Goal: Task Accomplishment & Management: Manage account settings

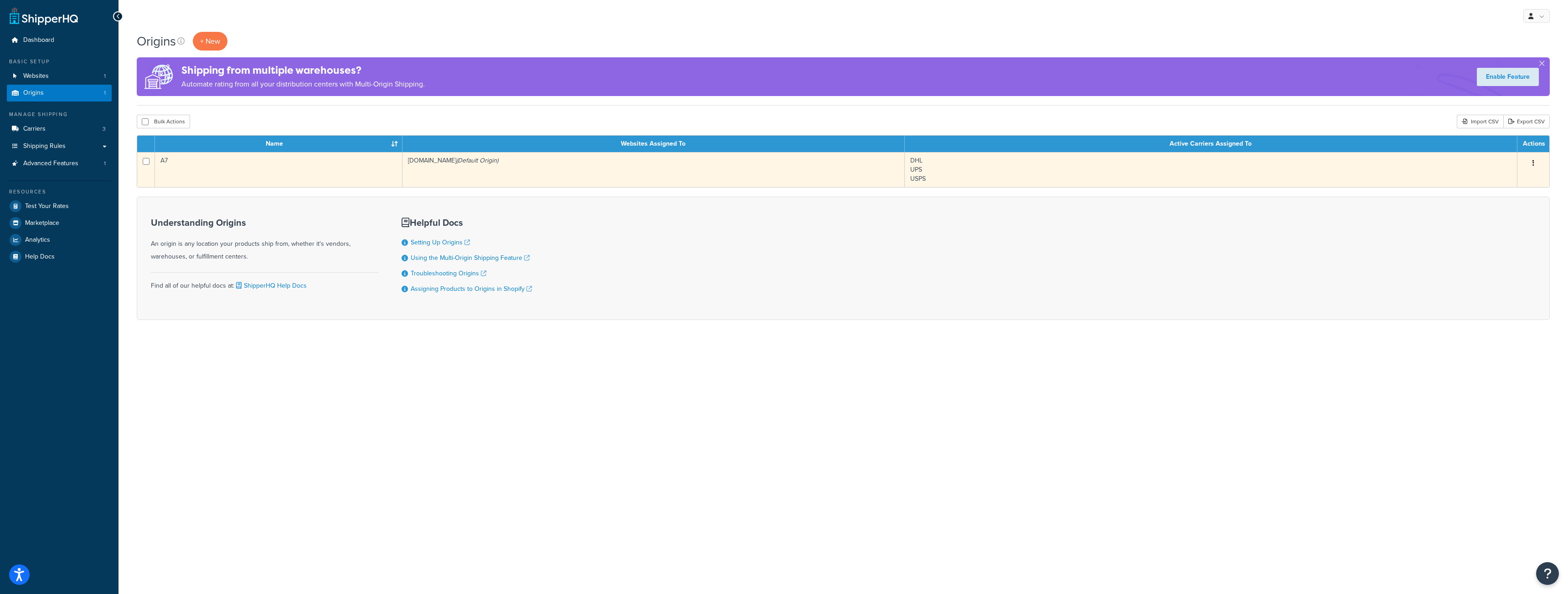
click at [1535, 162] on button "button" at bounding box center [1533, 164] width 13 height 14
click at [1498, 183] on link "Edit" at bounding box center [1503, 181] width 72 height 19
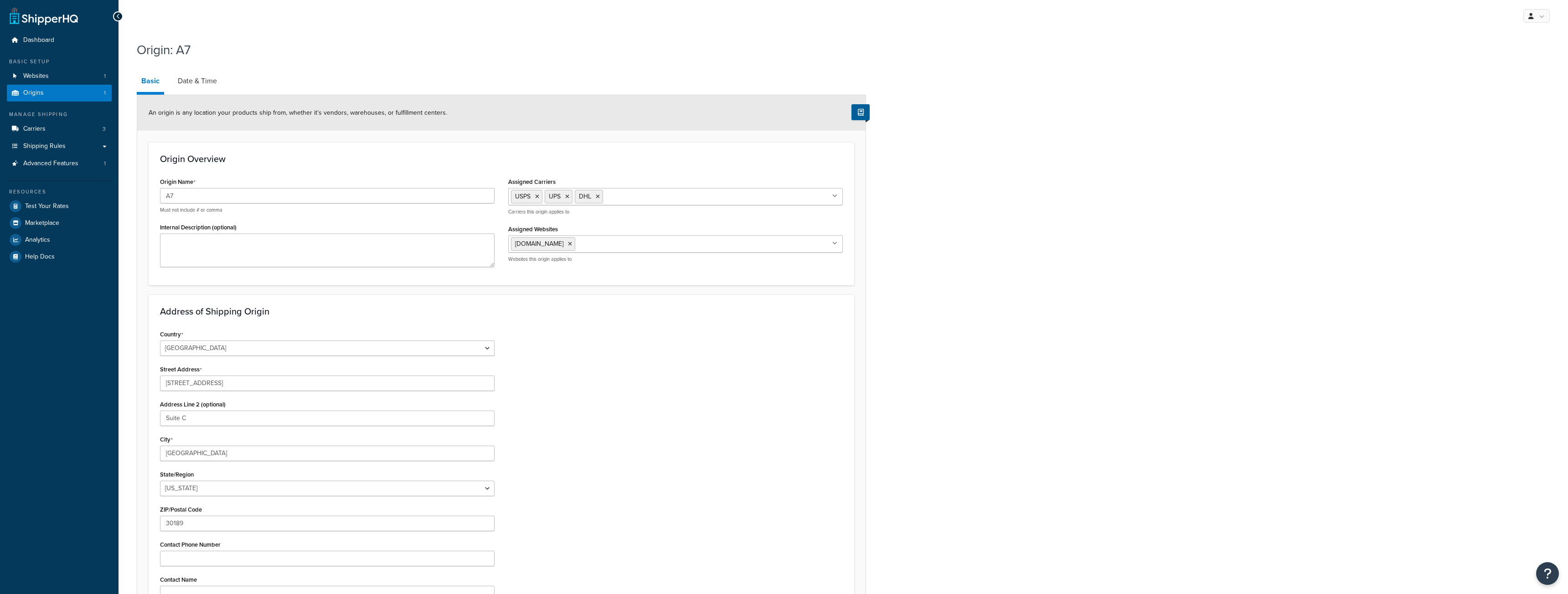
select select "10"
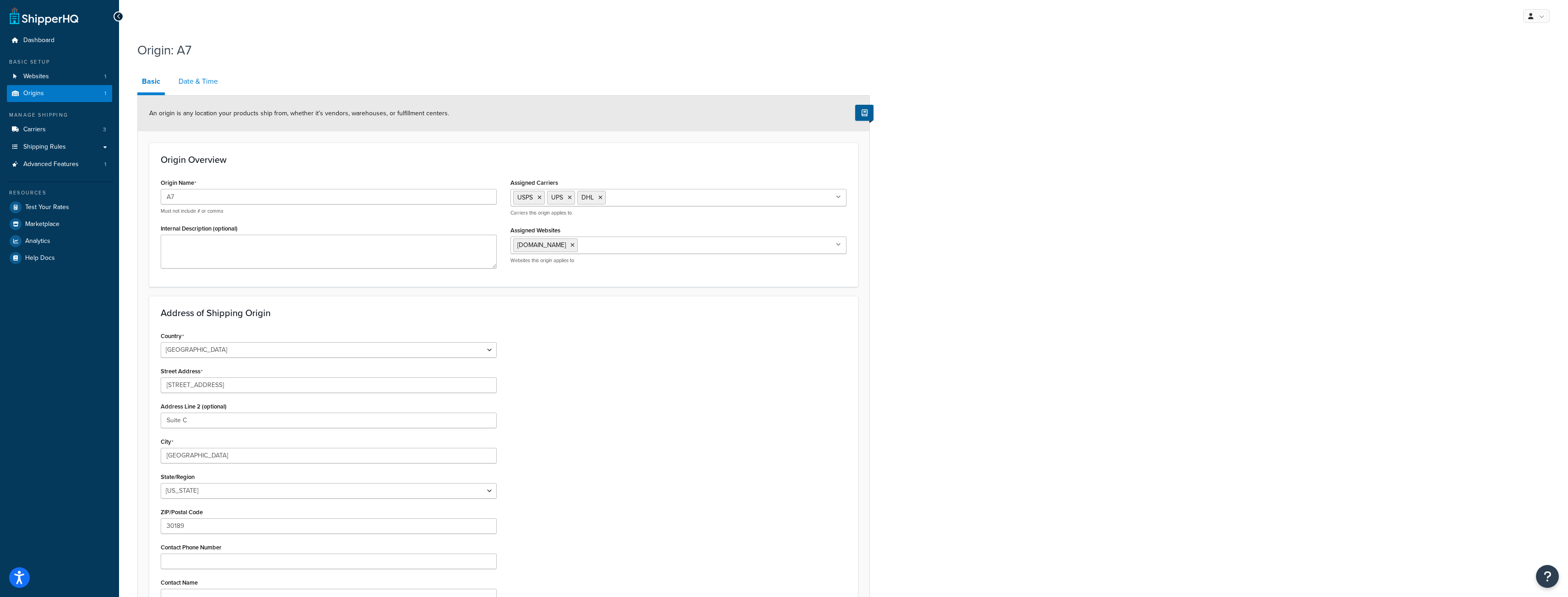
click at [196, 85] on link "Date & Time" at bounding box center [198, 81] width 49 height 22
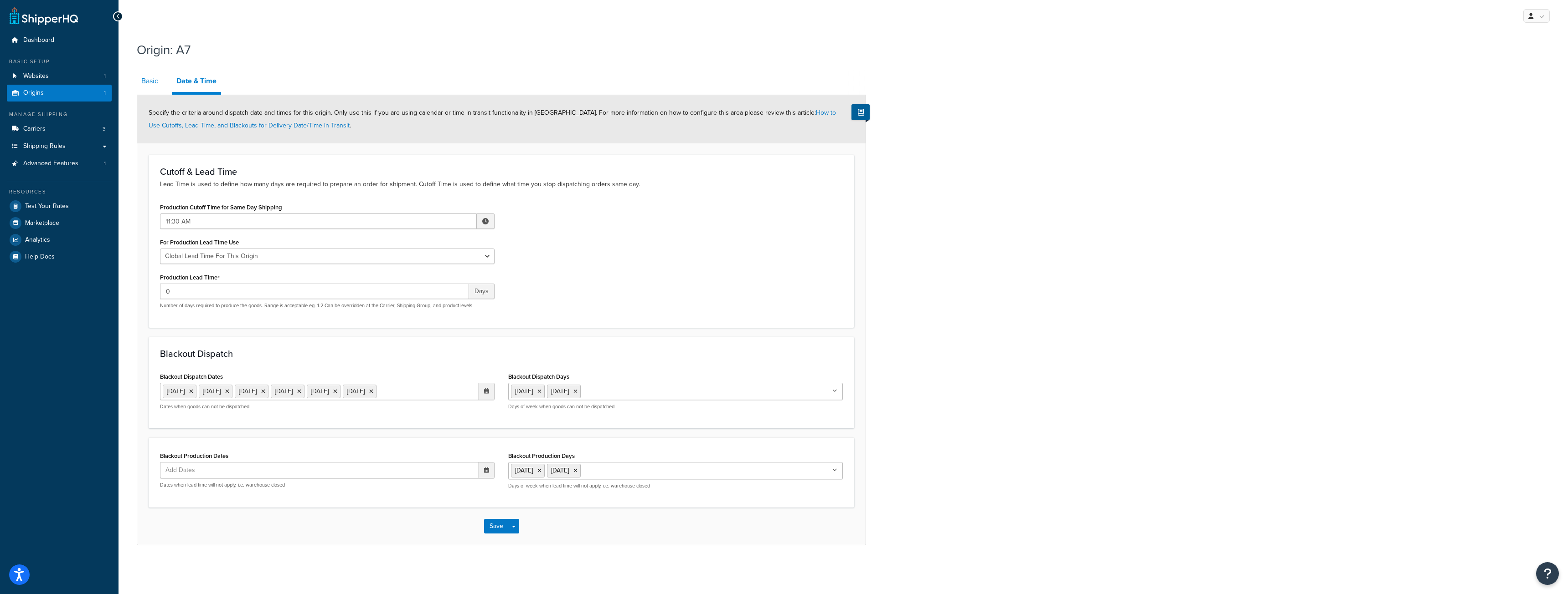
click at [156, 84] on link "Basic" at bounding box center [149, 81] width 26 height 22
select select "10"
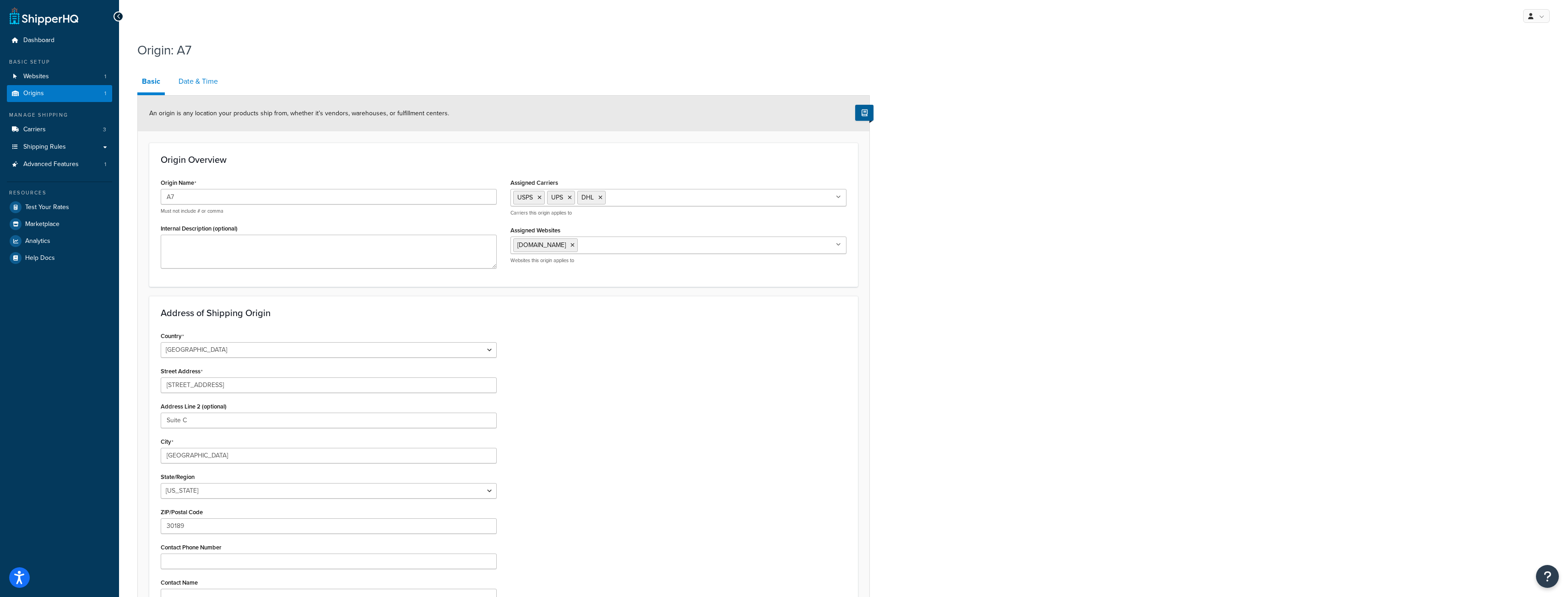
click at [186, 80] on link "Date & Time" at bounding box center [198, 81] width 49 height 22
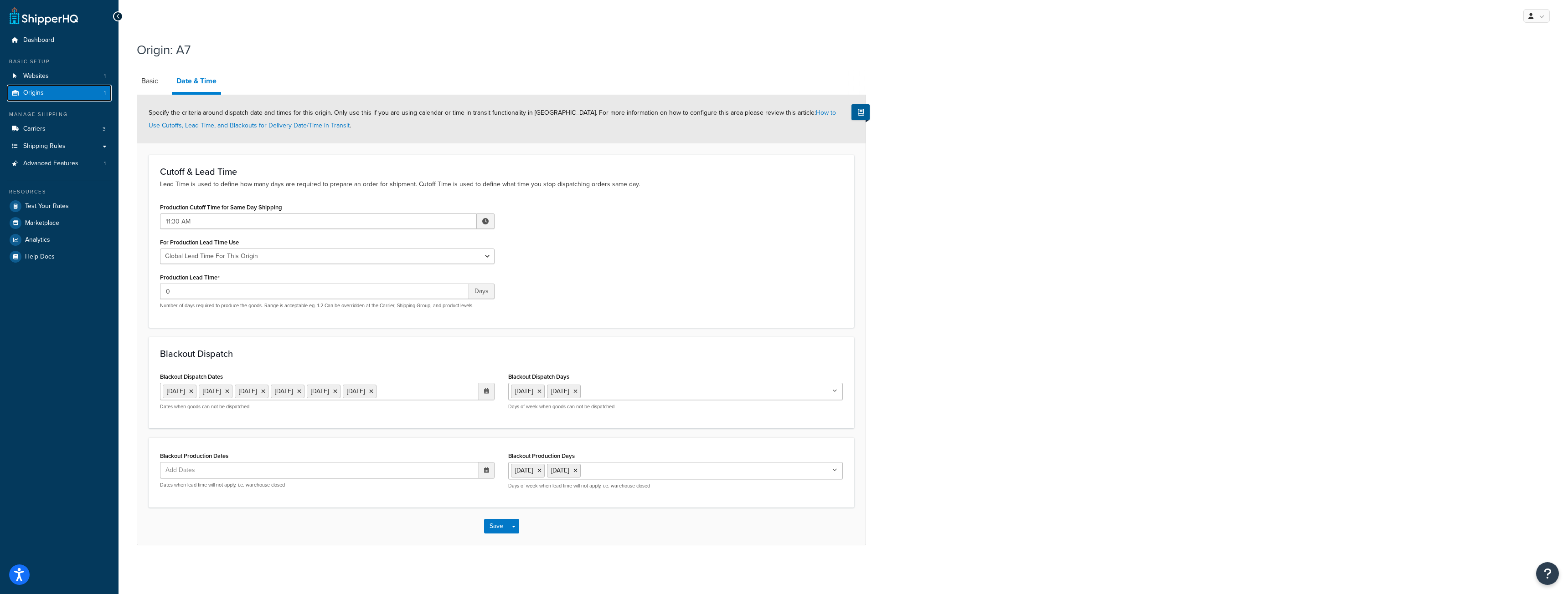
click at [58, 89] on link "Origins 1" at bounding box center [60, 93] width 105 height 17
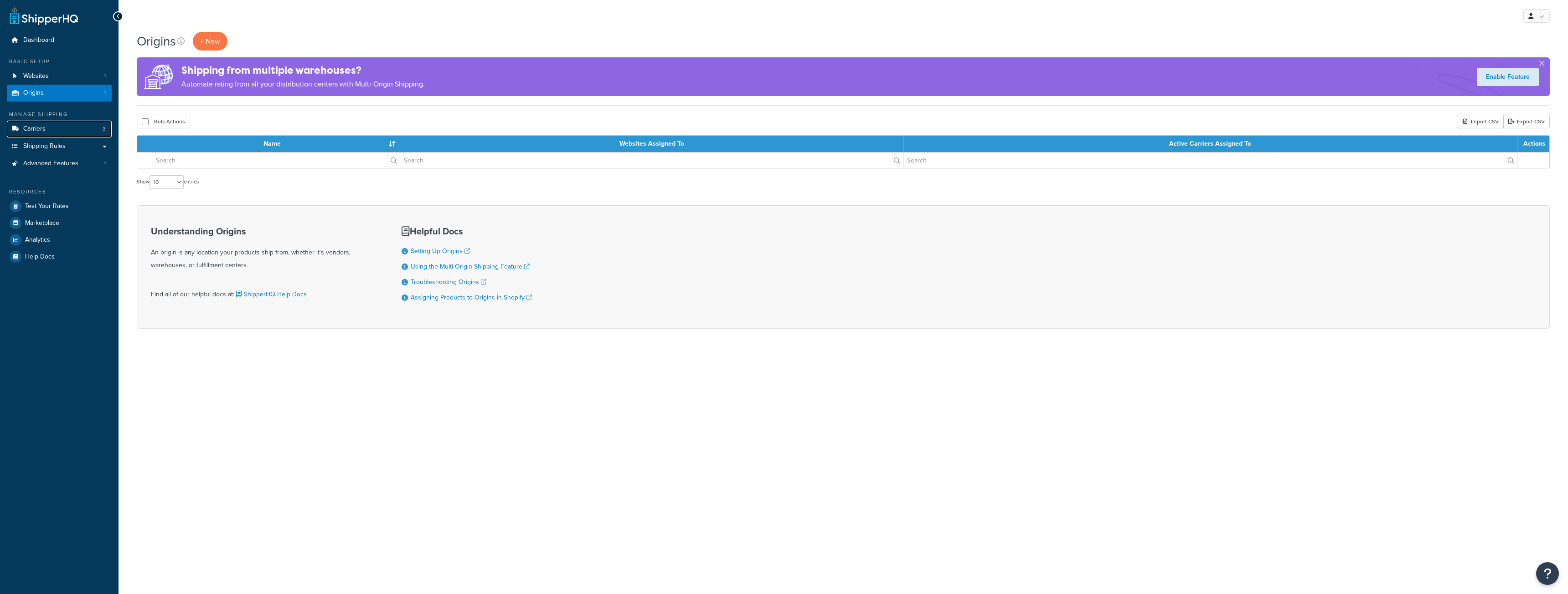
click at [53, 129] on link "Carriers 3" at bounding box center [60, 129] width 105 height 17
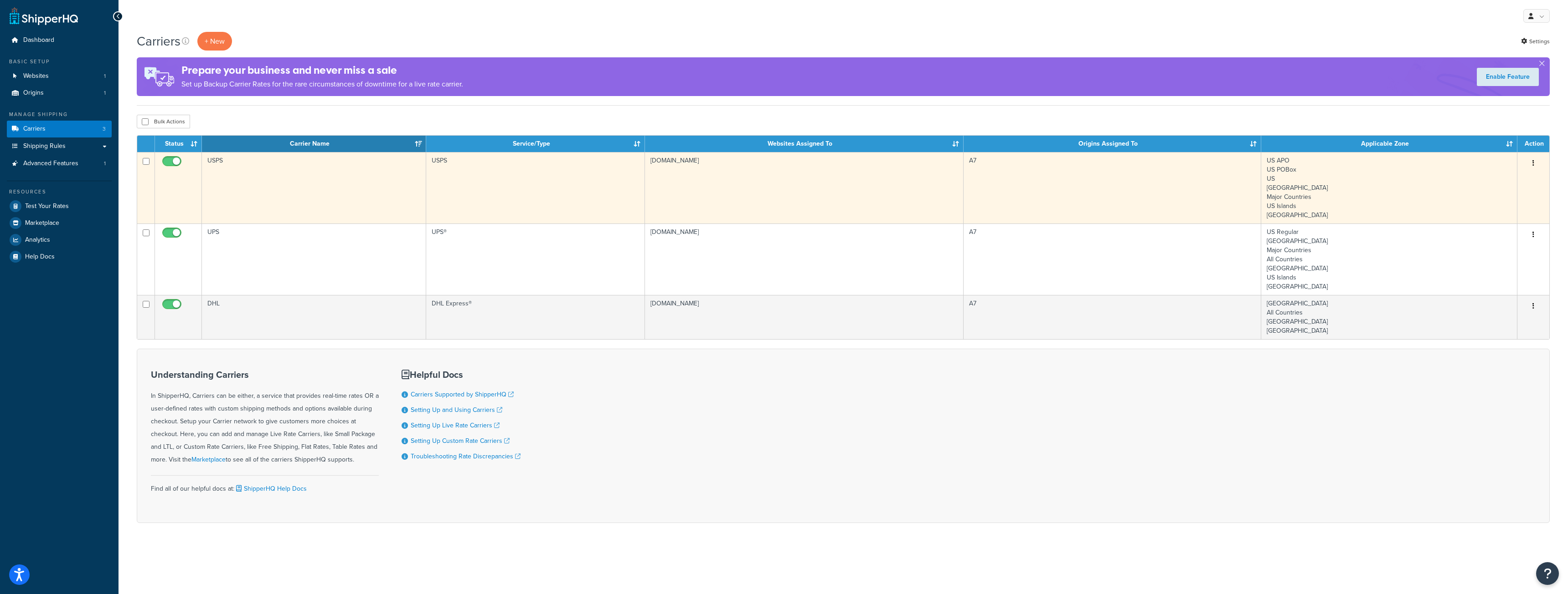
click at [1535, 160] on button "button" at bounding box center [1533, 164] width 13 height 14
click at [1496, 183] on link "Edit" at bounding box center [1496, 182] width 72 height 19
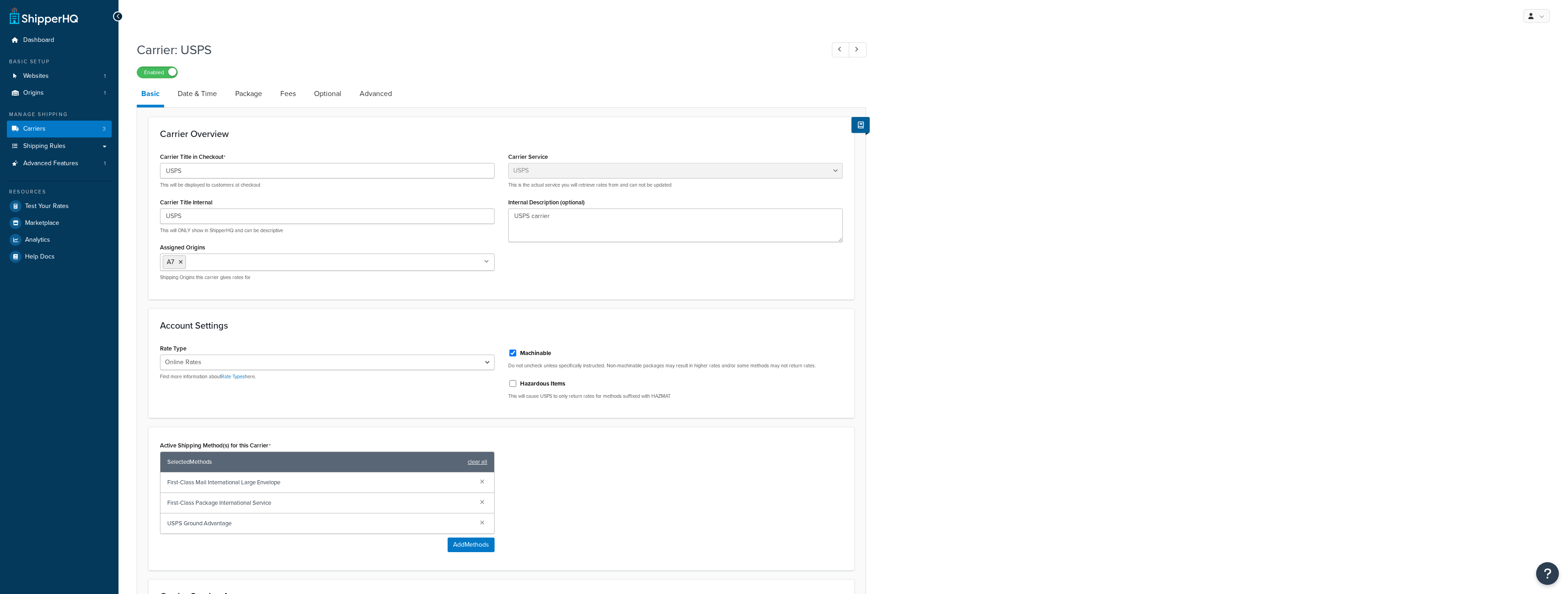
select select "usps"
select select "ONLINE"
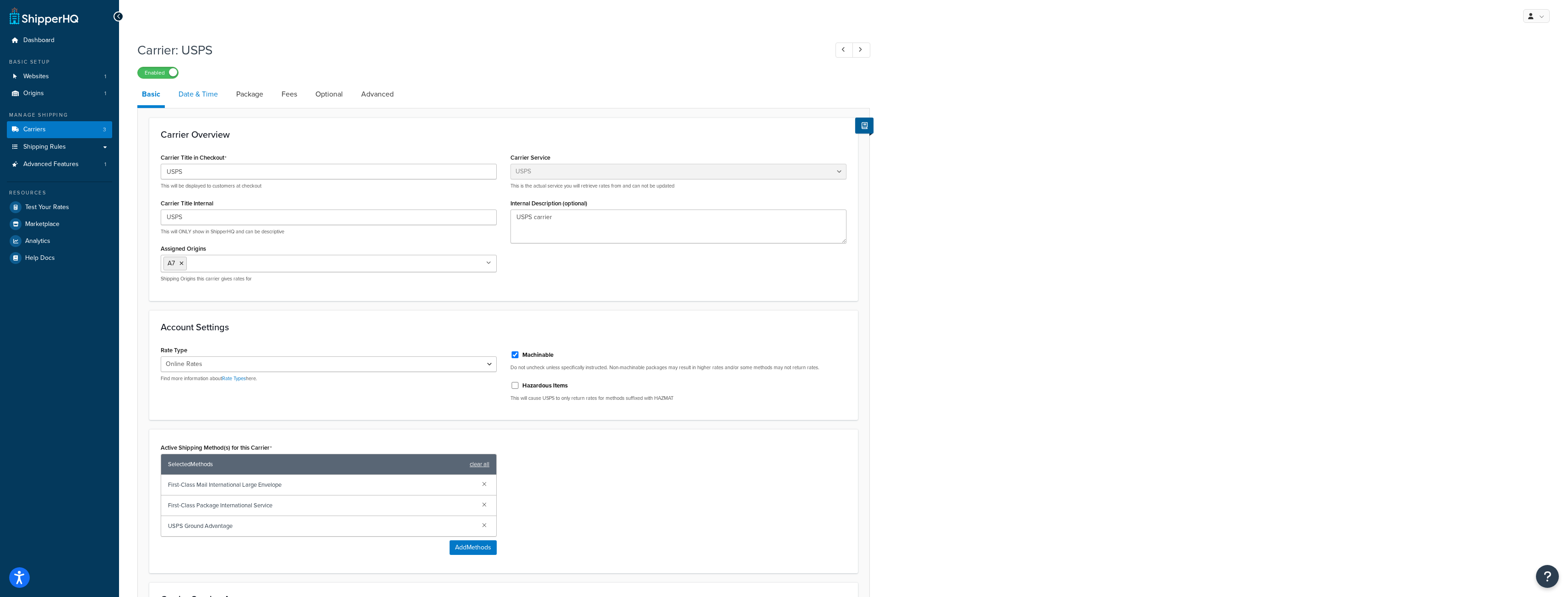
click at [192, 94] on link "Date & Time" at bounding box center [198, 94] width 49 height 22
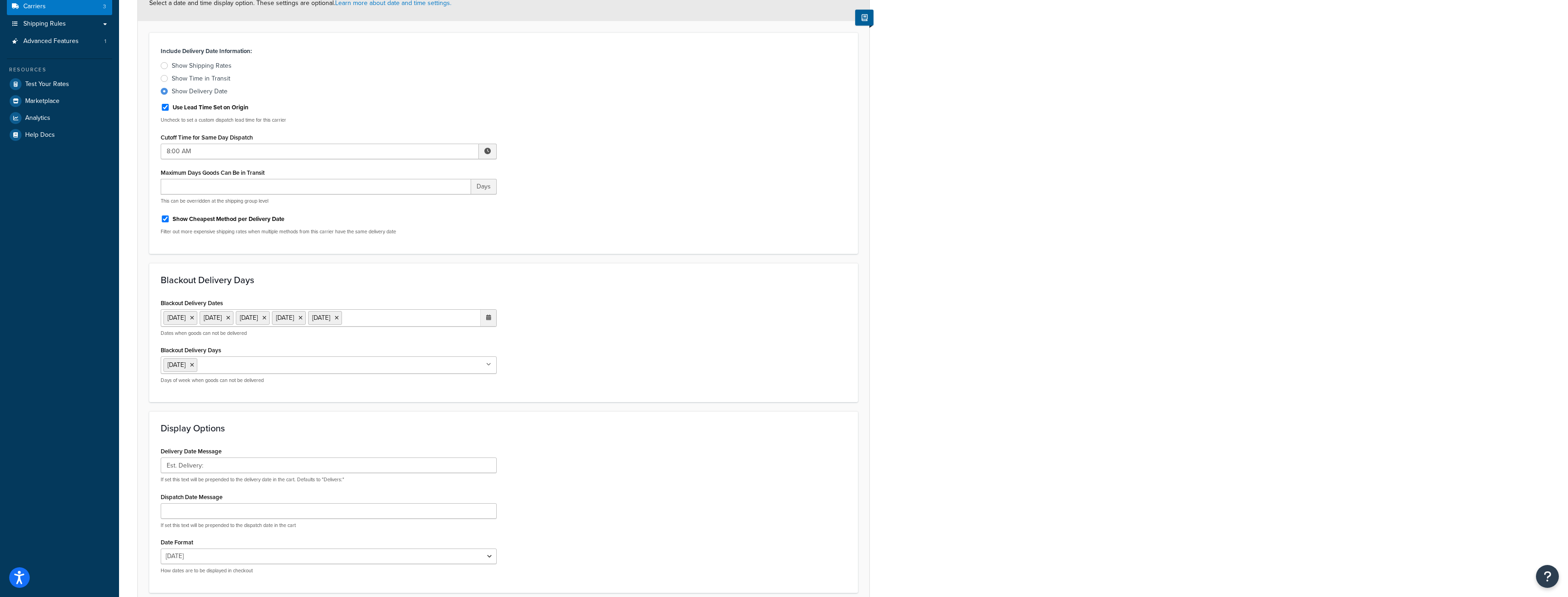
scroll to position [137, 0]
